Goal: Entertainment & Leisure: Consume media (video, audio)

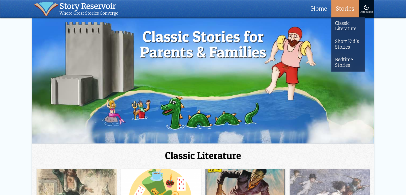
click at [344, 9] on link "Stories" at bounding box center [344, 9] width 27 height 18
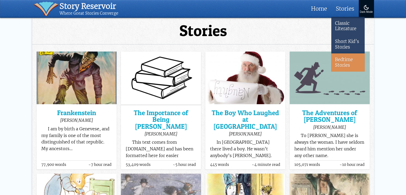
click at [346, 63] on link "Bedtime Stories" at bounding box center [347, 62] width 33 height 18
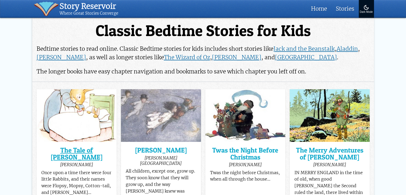
click at [87, 150] on h3 "The Tale of [PERSON_NAME]" at bounding box center [76, 154] width 70 height 14
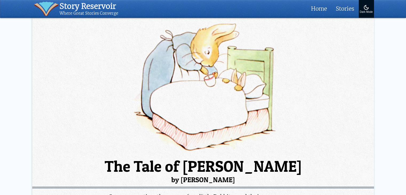
click at [362, 5] on button "Dark Mode" at bounding box center [366, 9] width 15 height 18
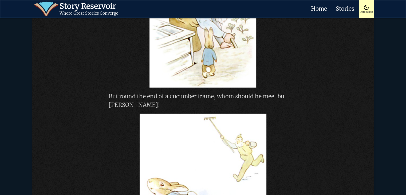
scroll to position [1495, 0]
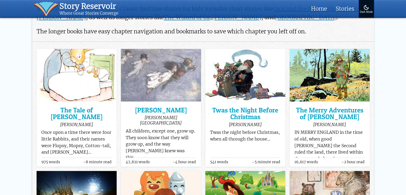
scroll to position [53, 0]
